Goal: Task Accomplishment & Management: Complete application form

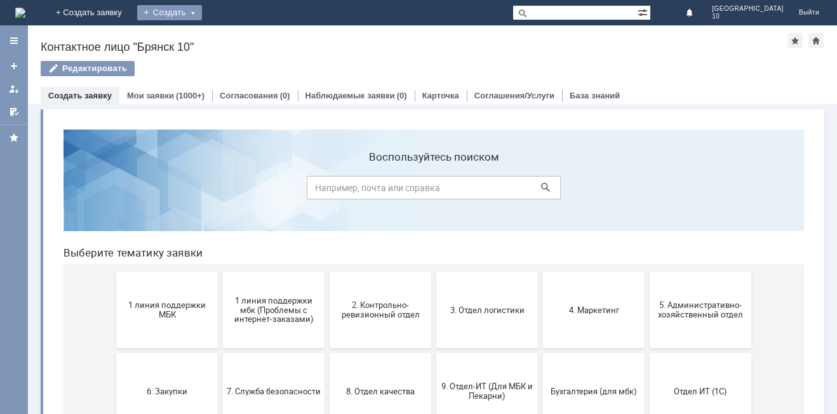
click at [202, 13] on div "Создать" at bounding box center [169, 12] width 65 height 15
click at [236, 37] on link "Заявка" at bounding box center [188, 37] width 97 height 15
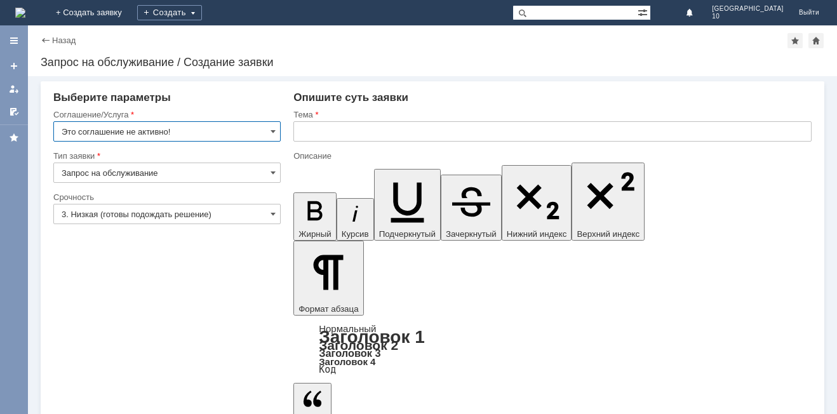
click at [269, 128] on input "Это соглашение не активно!" at bounding box center [166, 131] width 227 height 20
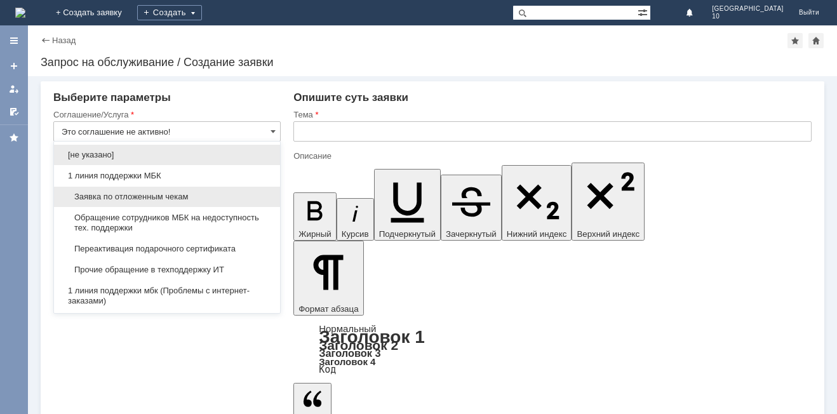
click at [133, 200] on span "Заявка по отложенным чекам" at bounding box center [167, 197] width 211 height 10
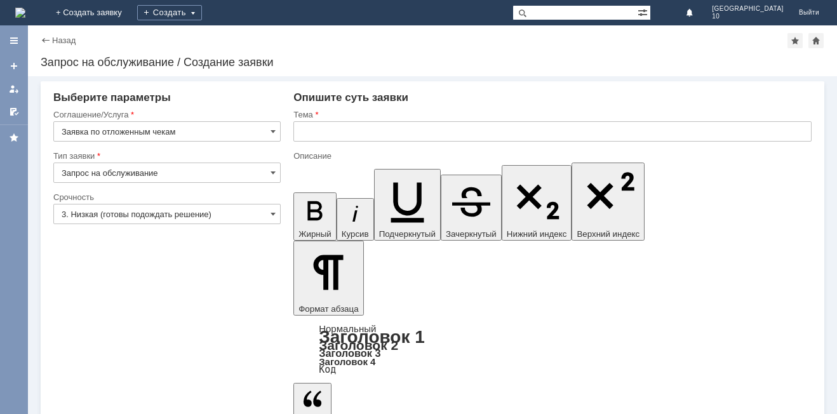
type input "Заявка по отложенным чекам"
drag, startPoint x: 273, startPoint y: 212, endPoint x: 205, endPoint y: 234, distance: 71.5
click at [269, 213] on div "3. Низкая (готовы подождать решение)" at bounding box center [166, 214] width 227 height 20
drag, startPoint x: 273, startPoint y: 213, endPoint x: 243, endPoint y: 222, distance: 31.0
click at [272, 213] on span at bounding box center [273, 214] width 5 height 10
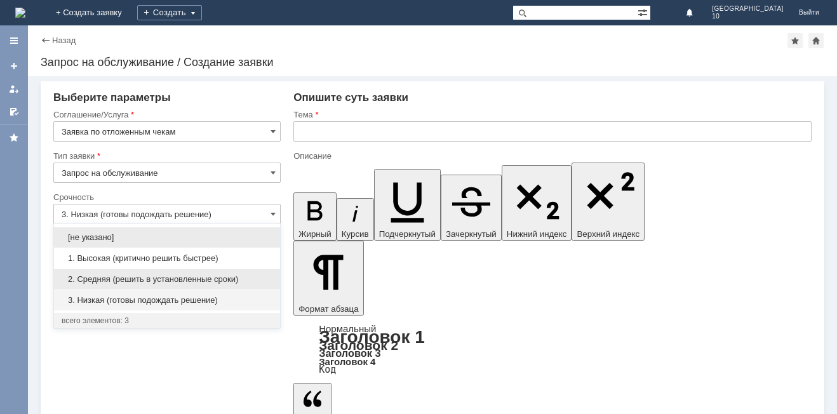
click at [163, 280] on span "2. Средняя (решить в установленные сроки)" at bounding box center [167, 279] width 211 height 10
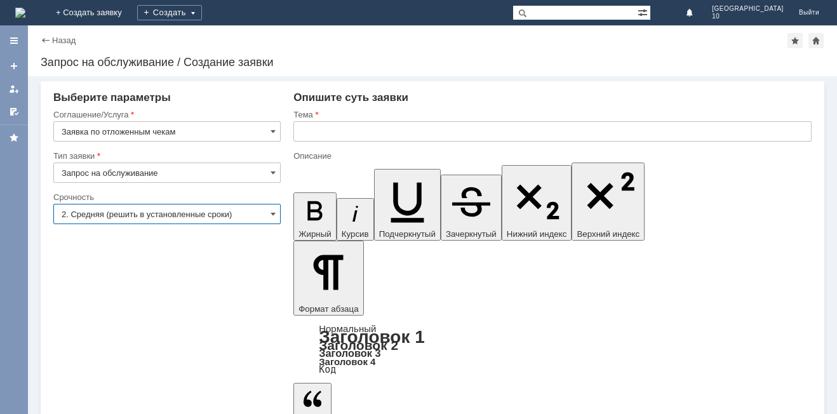
type input "2. Средняя (решить в установленные сроки)"
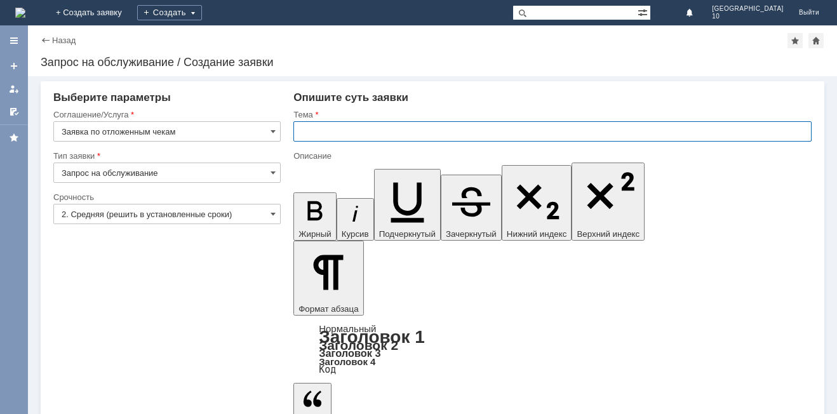
click at [313, 129] on input "text" at bounding box center [553, 131] width 518 height 20
type input "Отложенный чек Брянск 10"
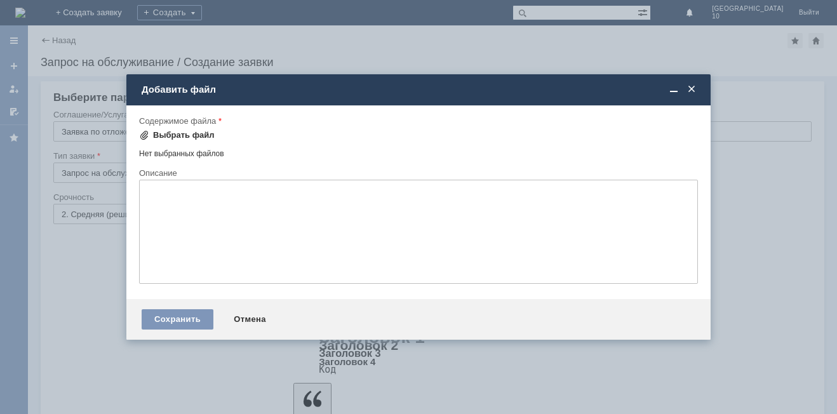
click at [180, 137] on div "Выбрать файл" at bounding box center [184, 135] width 62 height 10
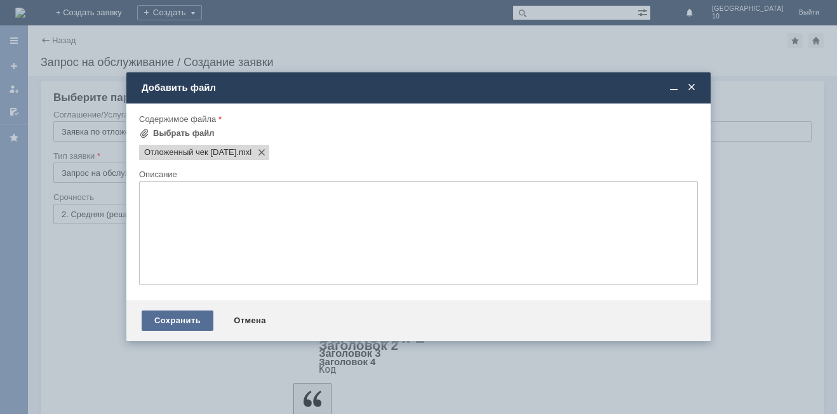
click at [184, 322] on div "Сохранить" at bounding box center [178, 321] width 72 height 20
